Goal: Task Accomplishment & Management: Use online tool/utility

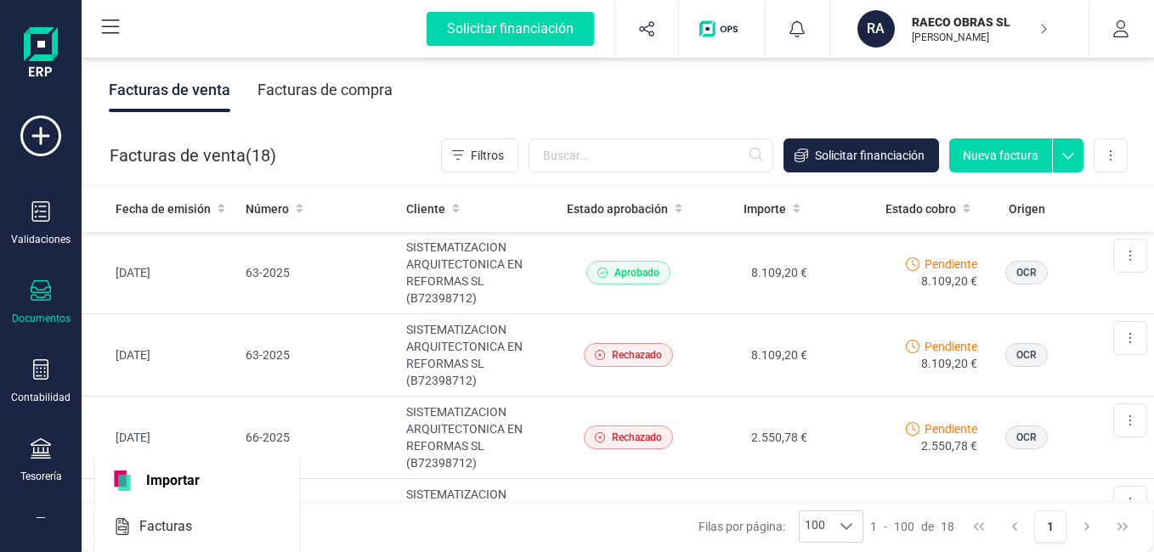
scroll to position [255, 0]
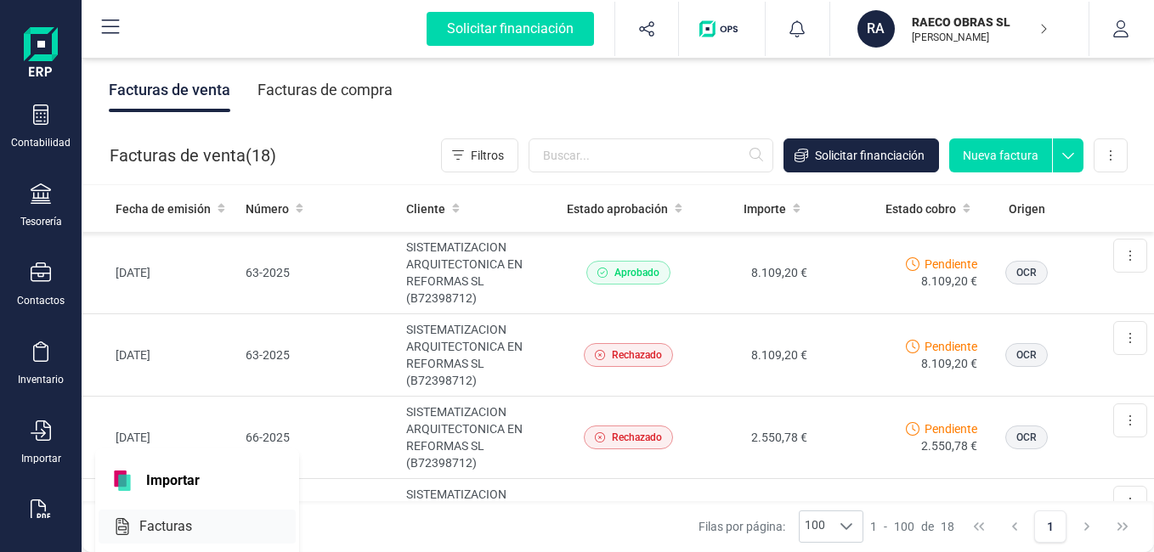
click at [134, 522] on span "Facturas" at bounding box center [178, 526] width 90 height 20
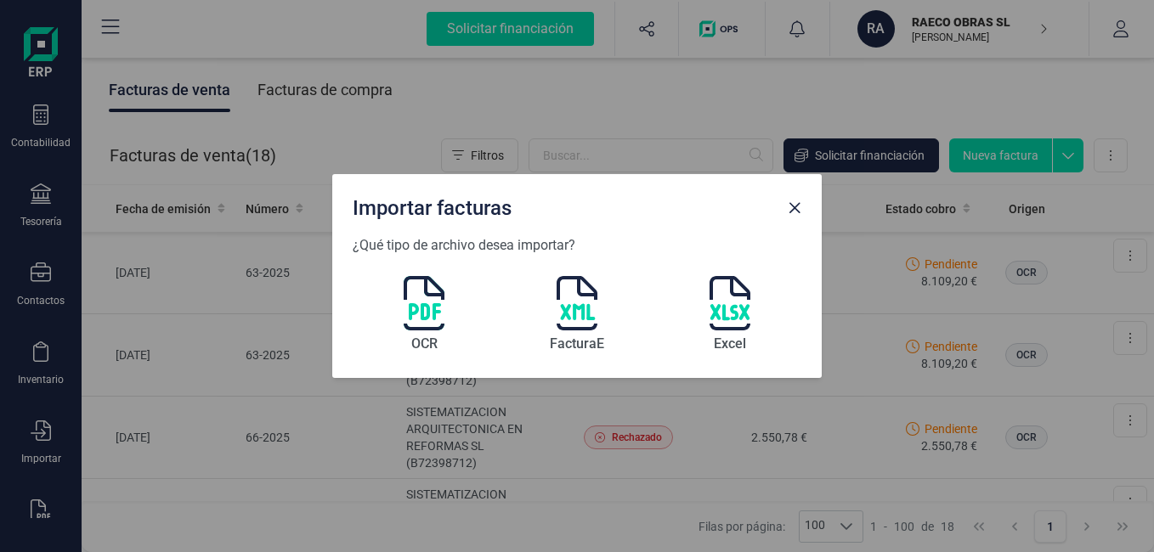
click at [421, 333] on div "OCR" at bounding box center [423, 317] width 41 height 82
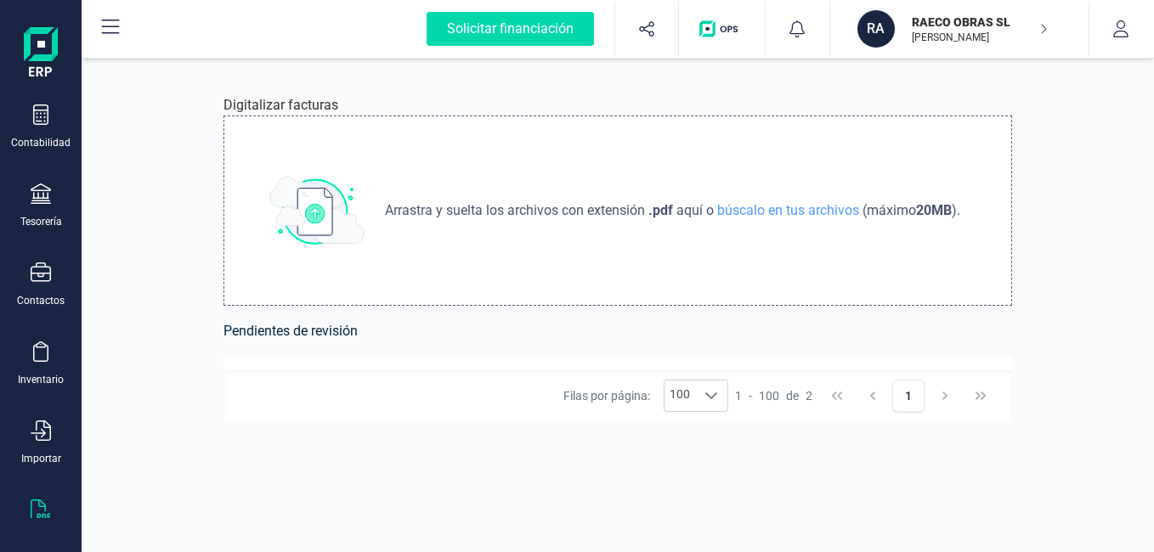
click at [938, 298] on div "Arrastra y suelta los archivos con extensión .pdf aquí o búscalo en tus archivo…" at bounding box center [617, 211] width 788 height 190
click at [352, 241] on img at bounding box center [316, 211] width 95 height 68
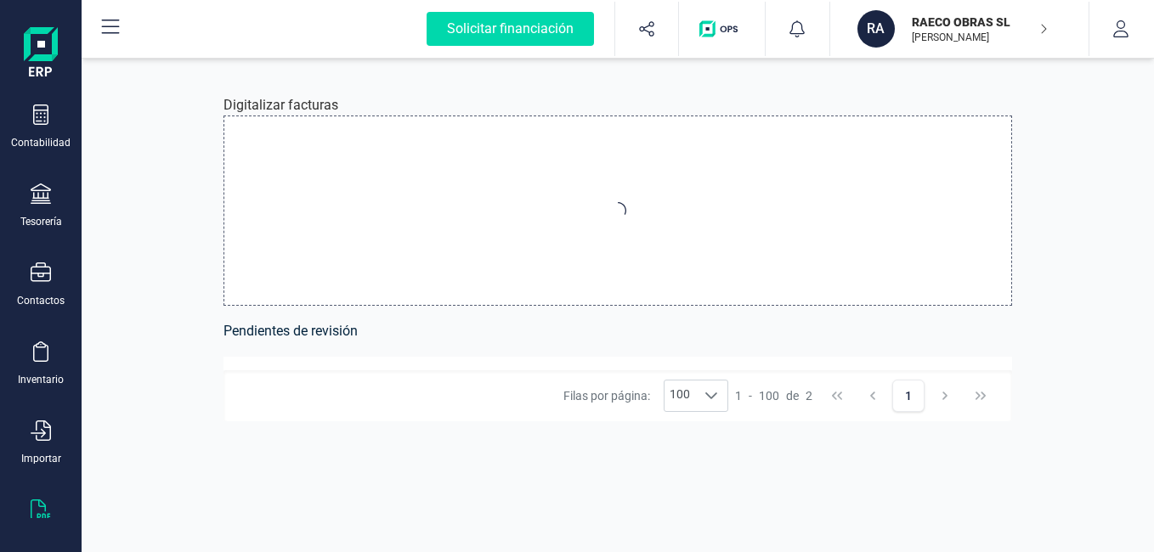
type input "C:\fakepath\FACTURA-76-25-SISTEMT-CATRROJA.pdf"
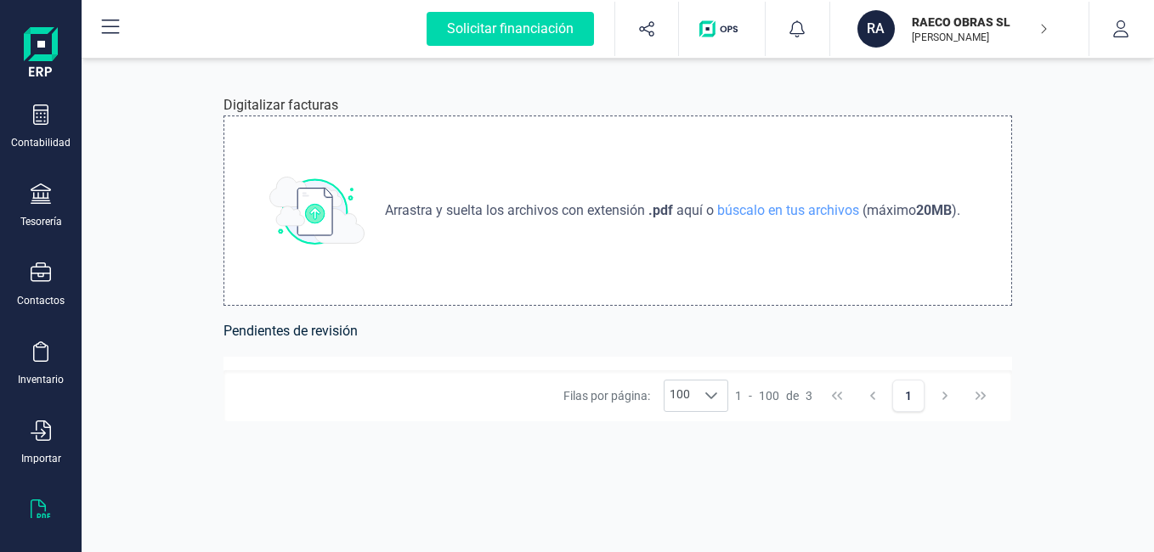
click at [944, 47] on div "RAECO OBRAS SL [PERSON_NAME]" at bounding box center [970, 28] width 131 height 37
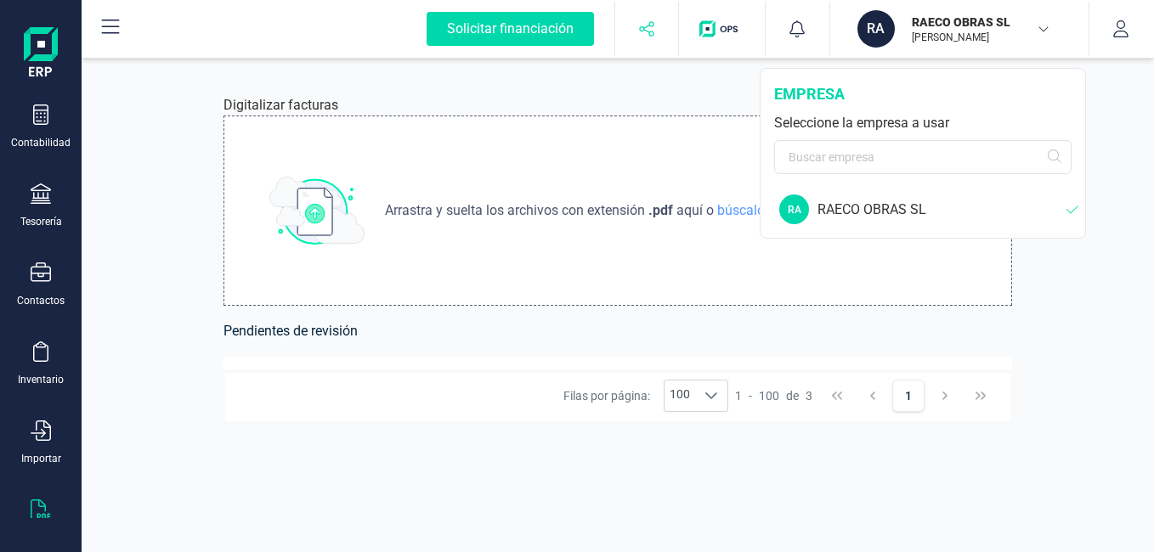
click at [660, 31] on button "button" at bounding box center [647, 29] width 64 height 54
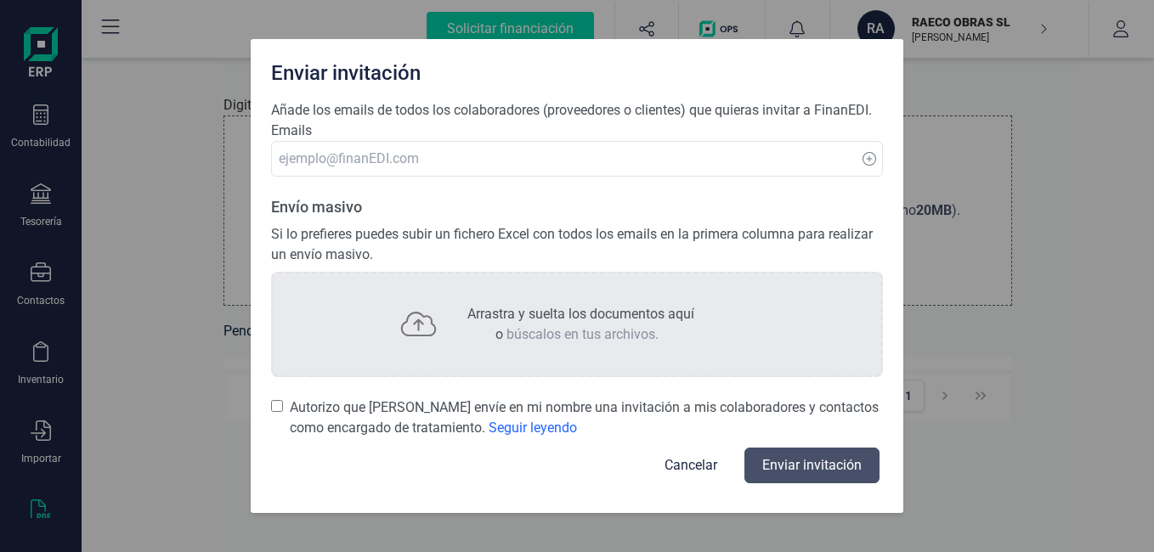
click at [689, 464] on button "Cancelar" at bounding box center [690, 465] width 93 height 41
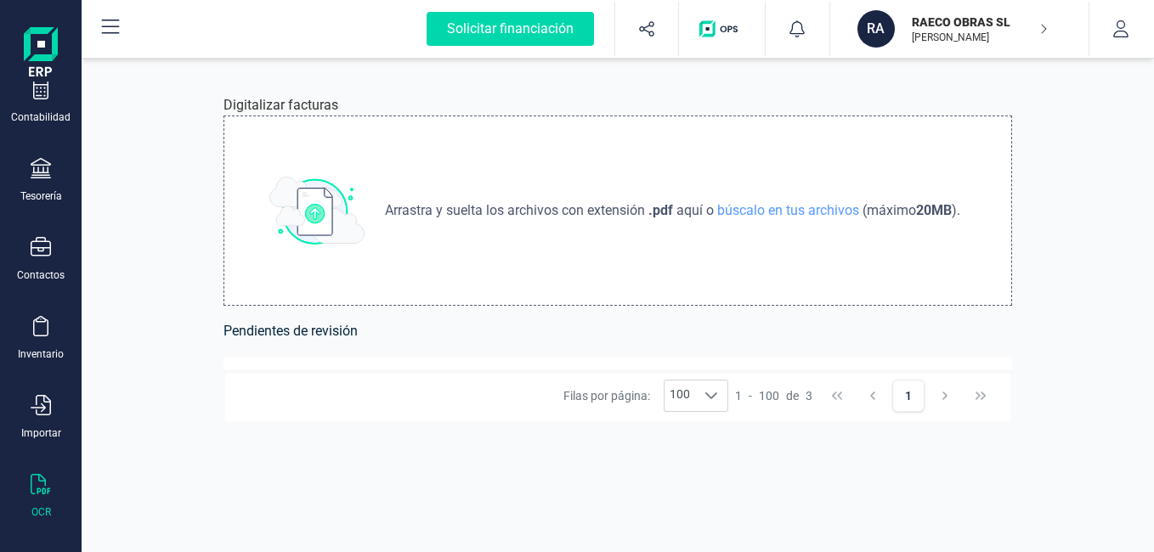
scroll to position [295, 0]
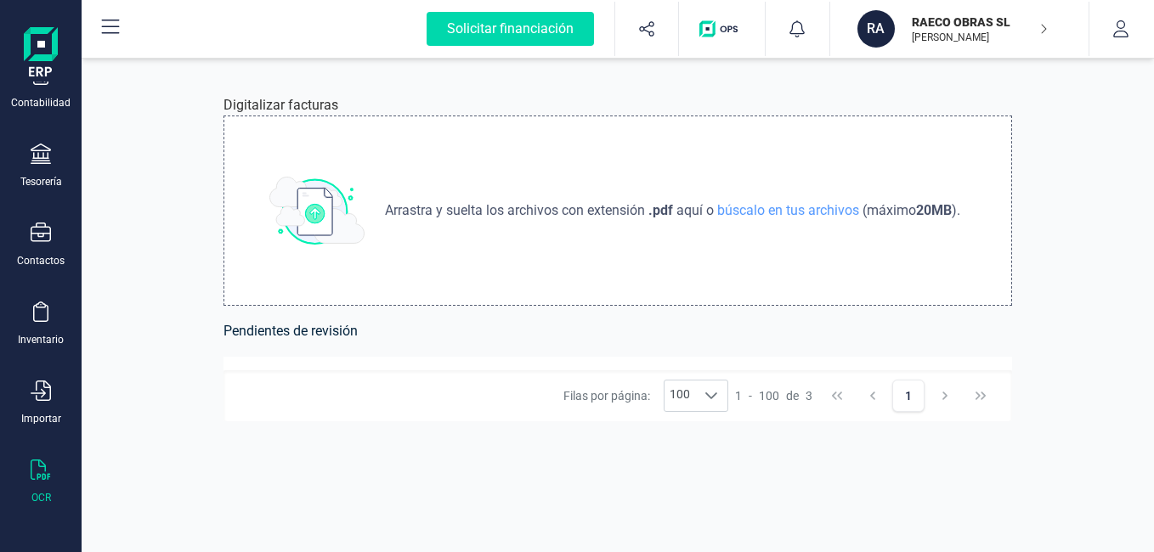
click at [378, 212] on p "Arrastra y suelta los archivos con extensión .pdf aquí o búscalo en tus archivo…" at bounding box center [672, 210] width 589 height 20
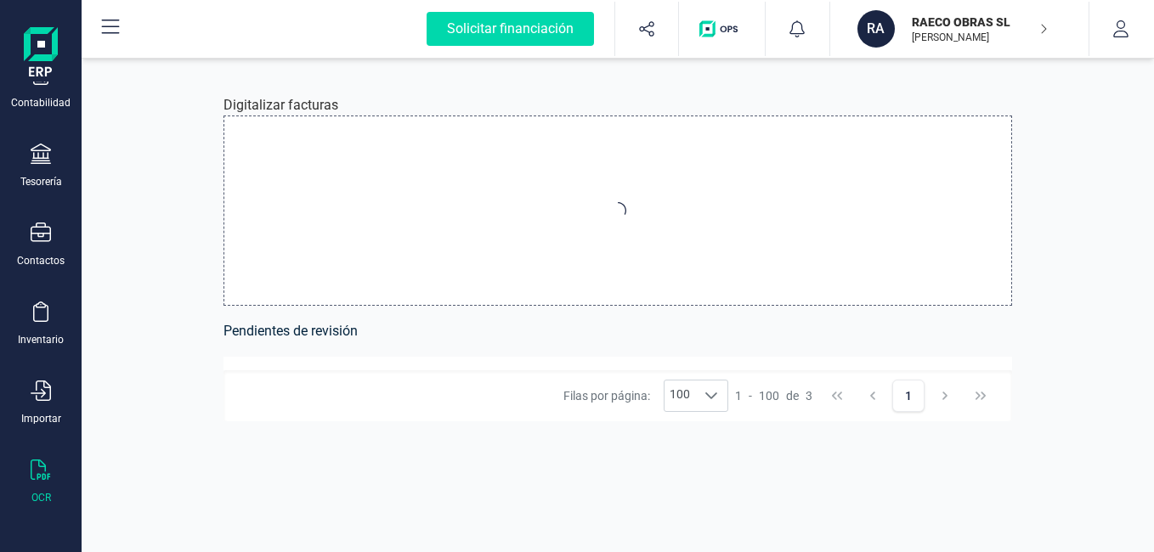
type input "C:\fakepath\FACTURA-49b-25-SISTEMT-ROTEROS MADERA,ALICATADOS,PINTURA no ejecuta…"
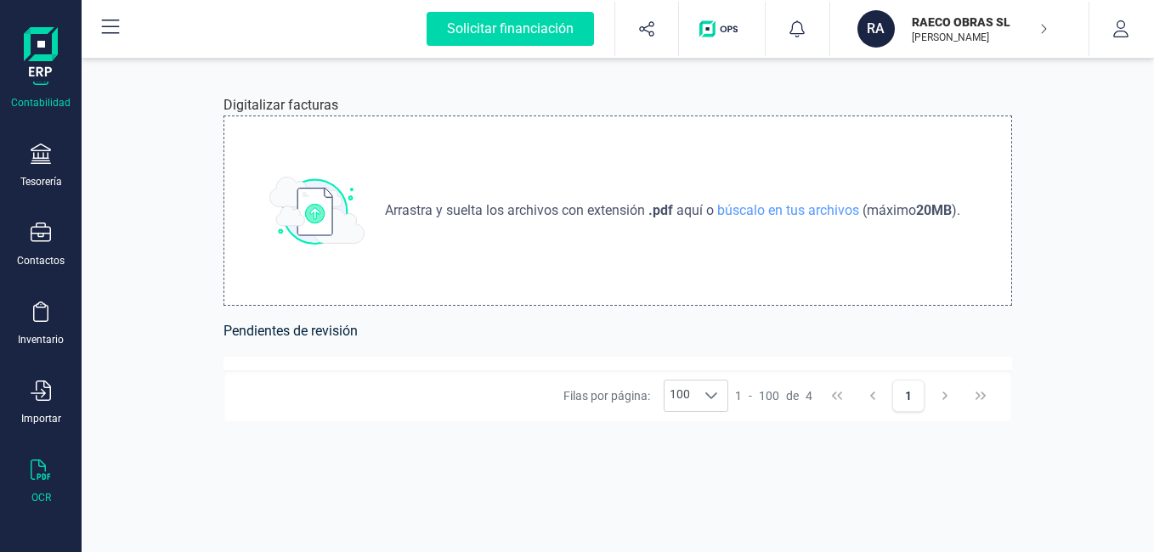
click at [59, 105] on div "Contabilidad" at bounding box center [40, 103] width 59 height 14
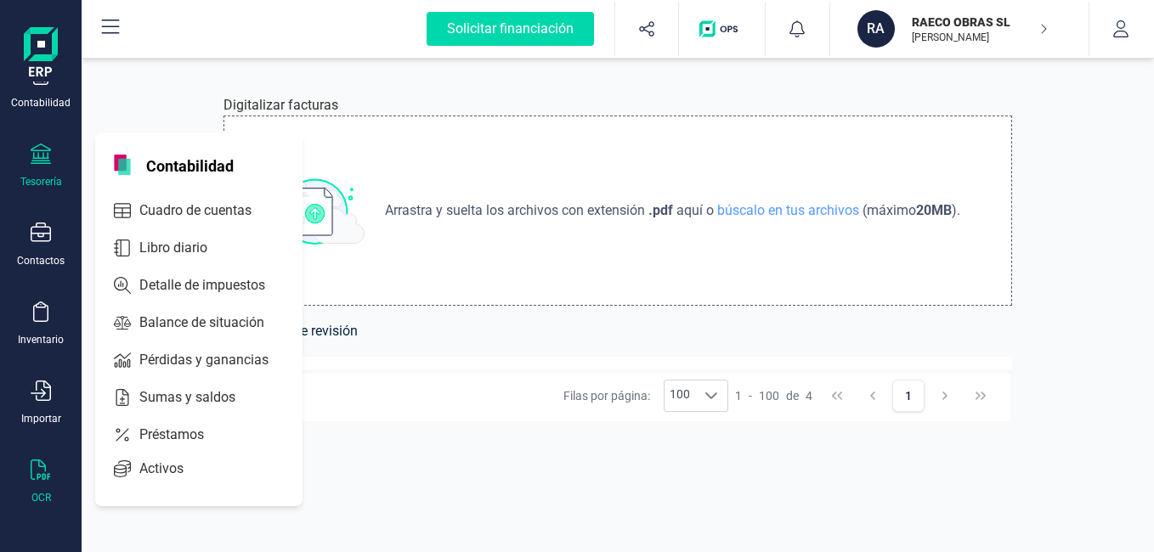
click at [24, 173] on div "Tesorería" at bounding box center [41, 166] width 68 height 45
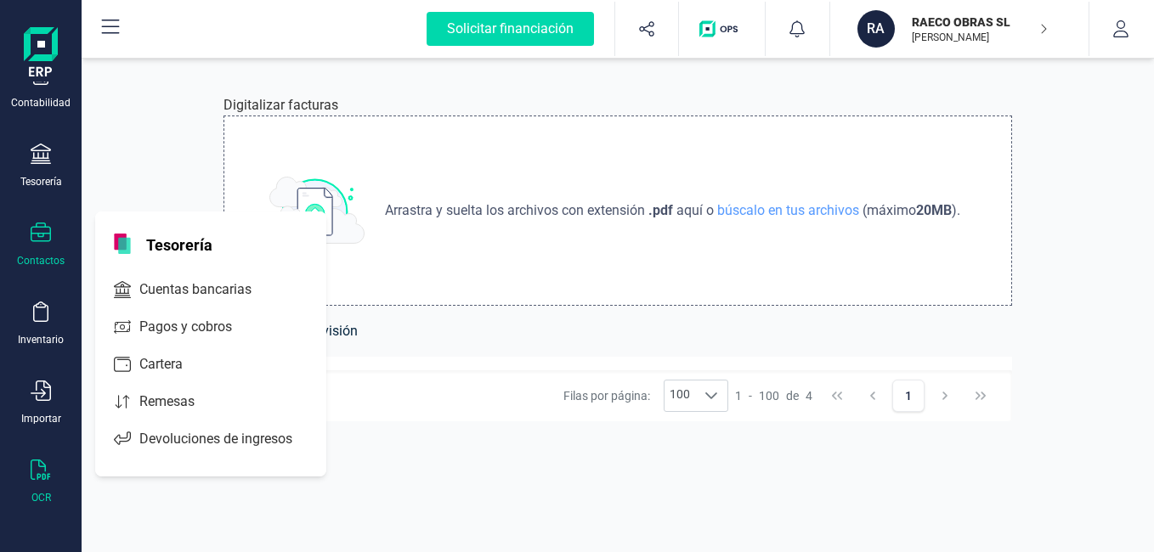
click at [56, 256] on div "Contactos" at bounding box center [41, 261] width 48 height 14
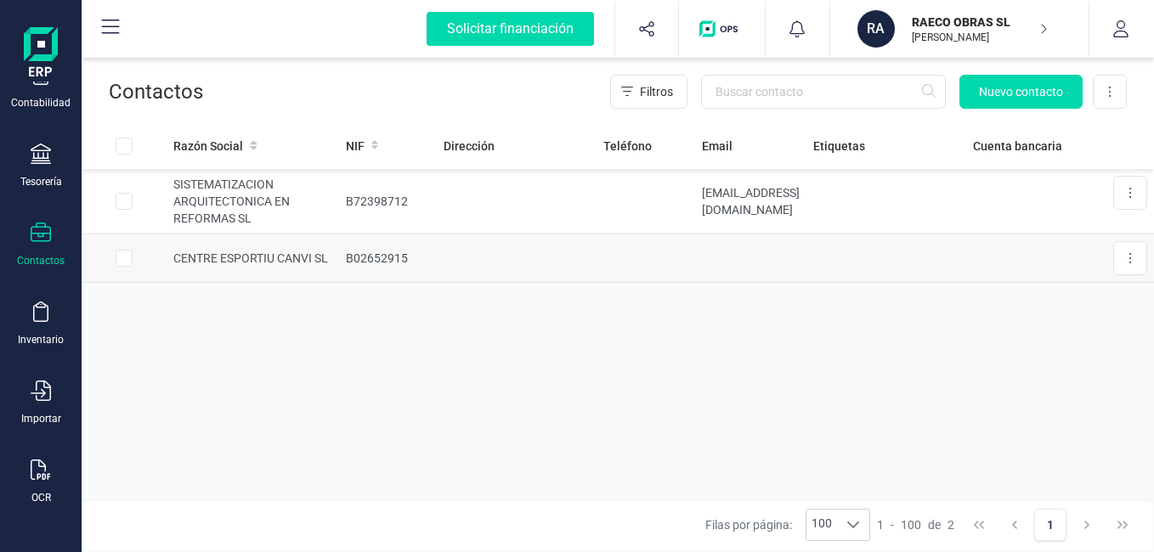
click at [121, 262] on input "Row Selected cbfb8fa1-81f1-4ebe-b57a-df8350a9322b" at bounding box center [124, 258] width 17 height 17
checkbox input "true"
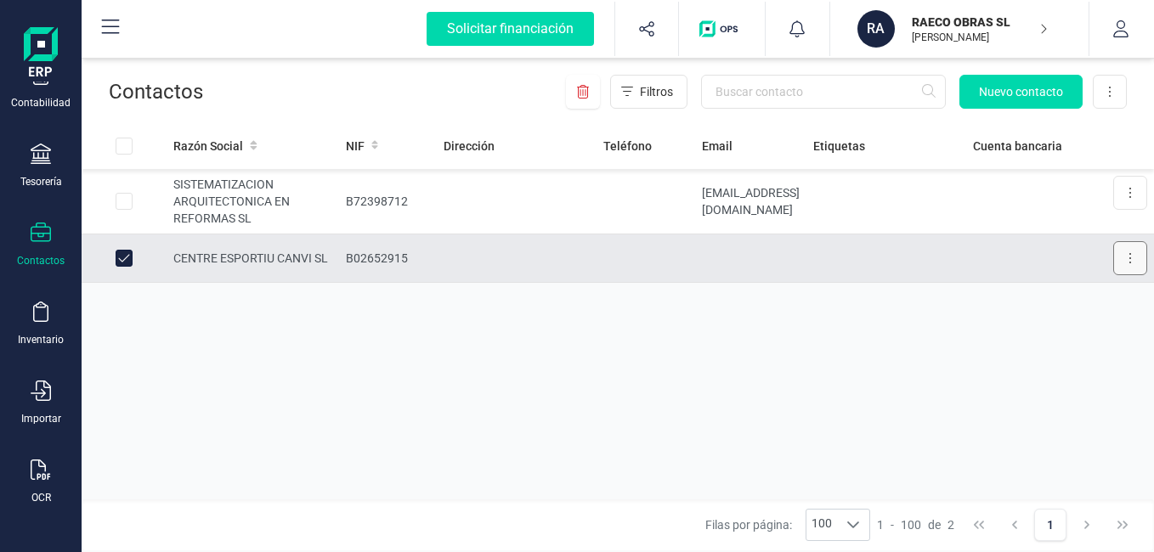
click at [1140, 260] on button at bounding box center [1130, 258] width 34 height 34
click at [1103, 329] on span "Eliminar contacto" at bounding box center [1086, 334] width 93 height 17
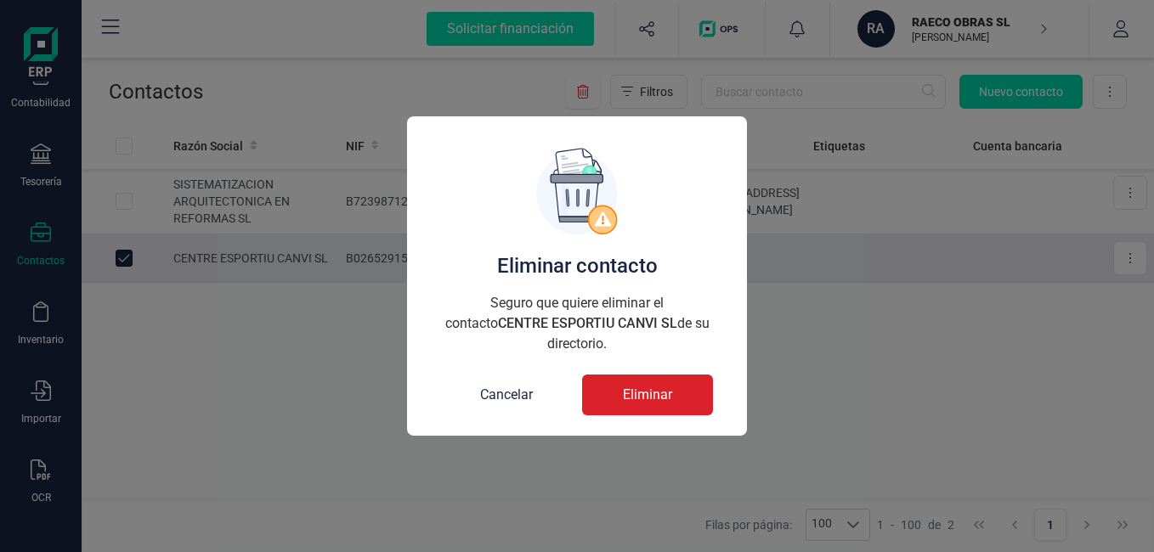
click at [620, 386] on button "Eliminar" at bounding box center [647, 395] width 131 height 41
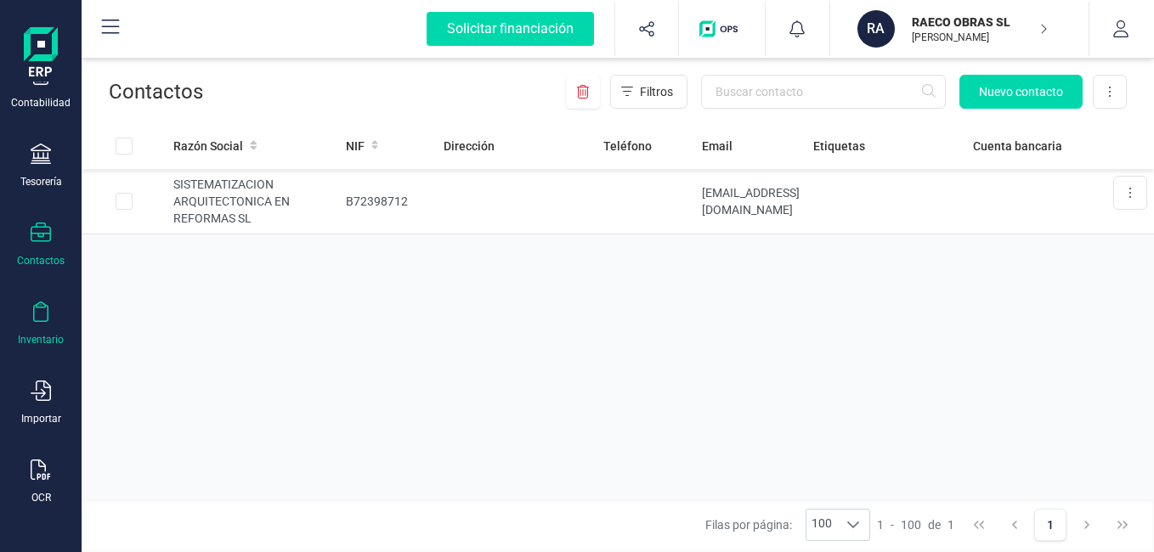
click at [41, 320] on icon at bounding box center [41, 312] width 20 height 20
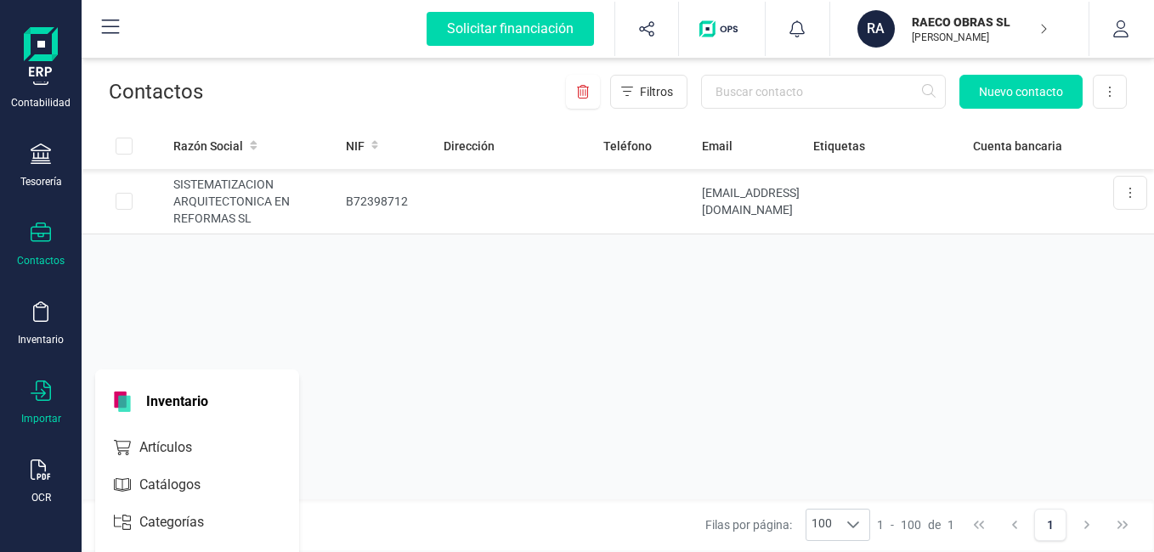
click at [55, 388] on div "Importar" at bounding box center [41, 403] width 68 height 45
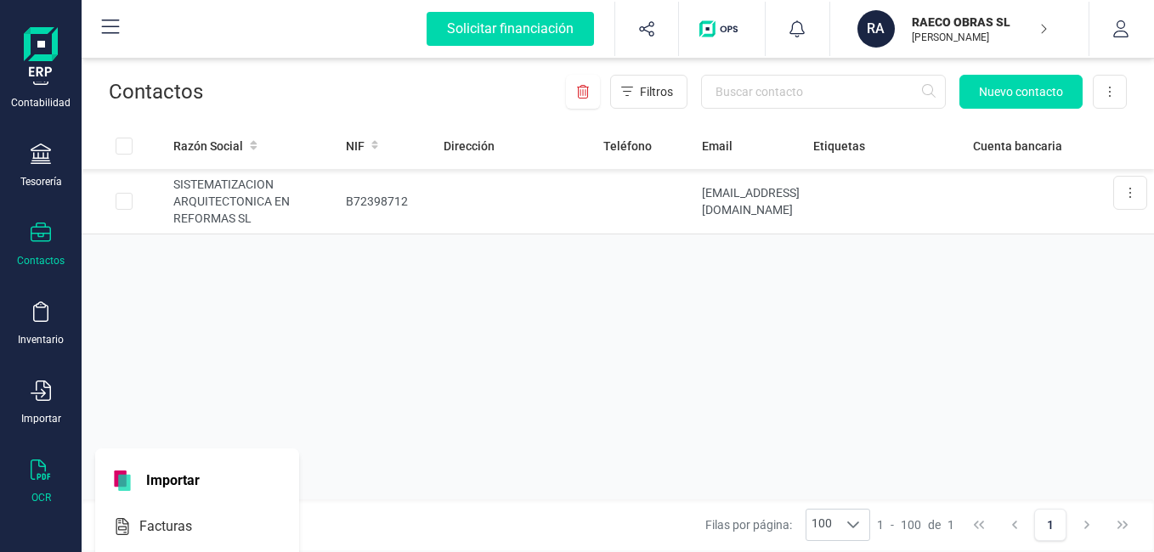
click at [63, 490] on div "OCR" at bounding box center [41, 482] width 68 height 45
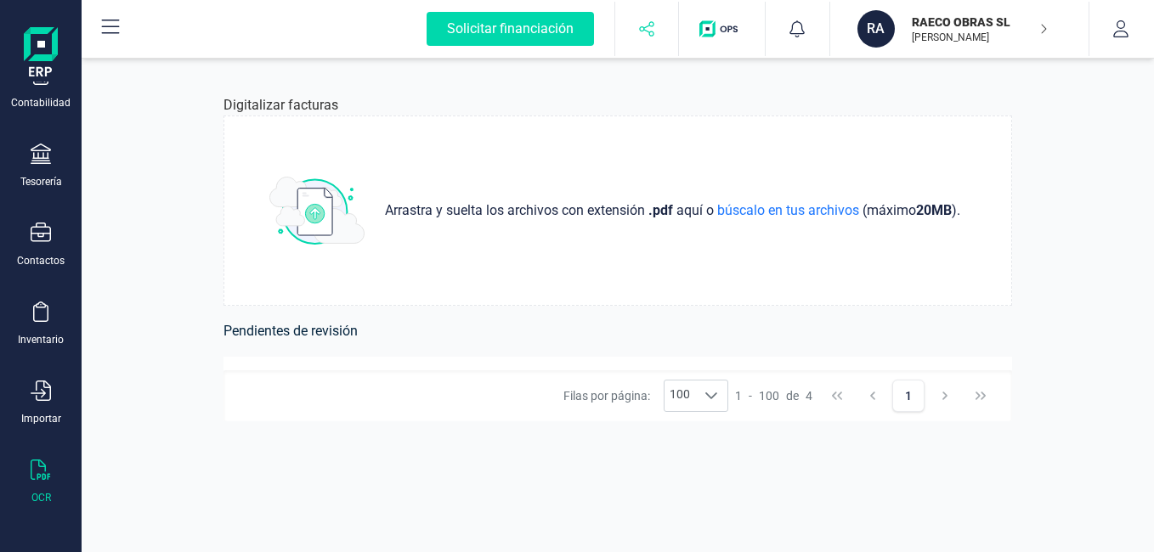
click at [659, 33] on button "button" at bounding box center [647, 29] width 64 height 54
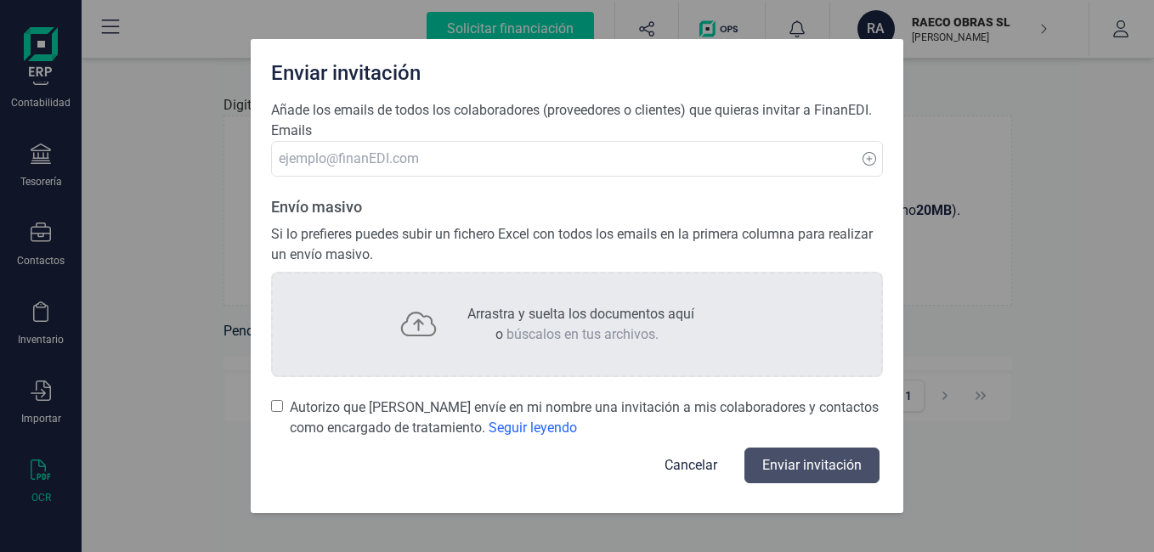
click at [691, 458] on button "Cancelar" at bounding box center [690, 465] width 93 height 41
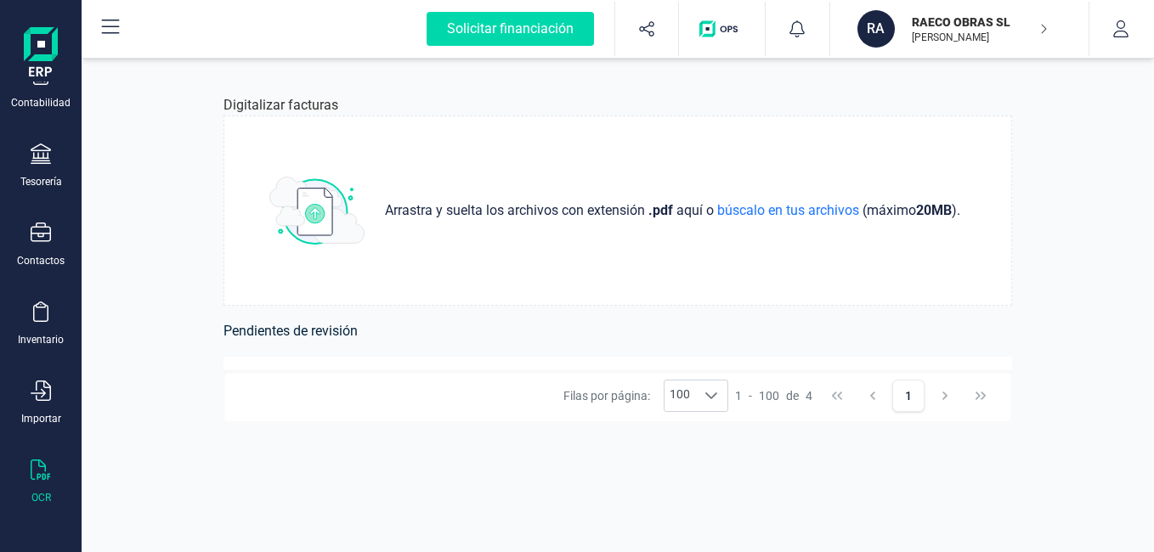
click at [714, 22] on img "button" at bounding box center [721, 28] width 45 height 17
